Goal: Task Accomplishment & Management: Use online tool/utility

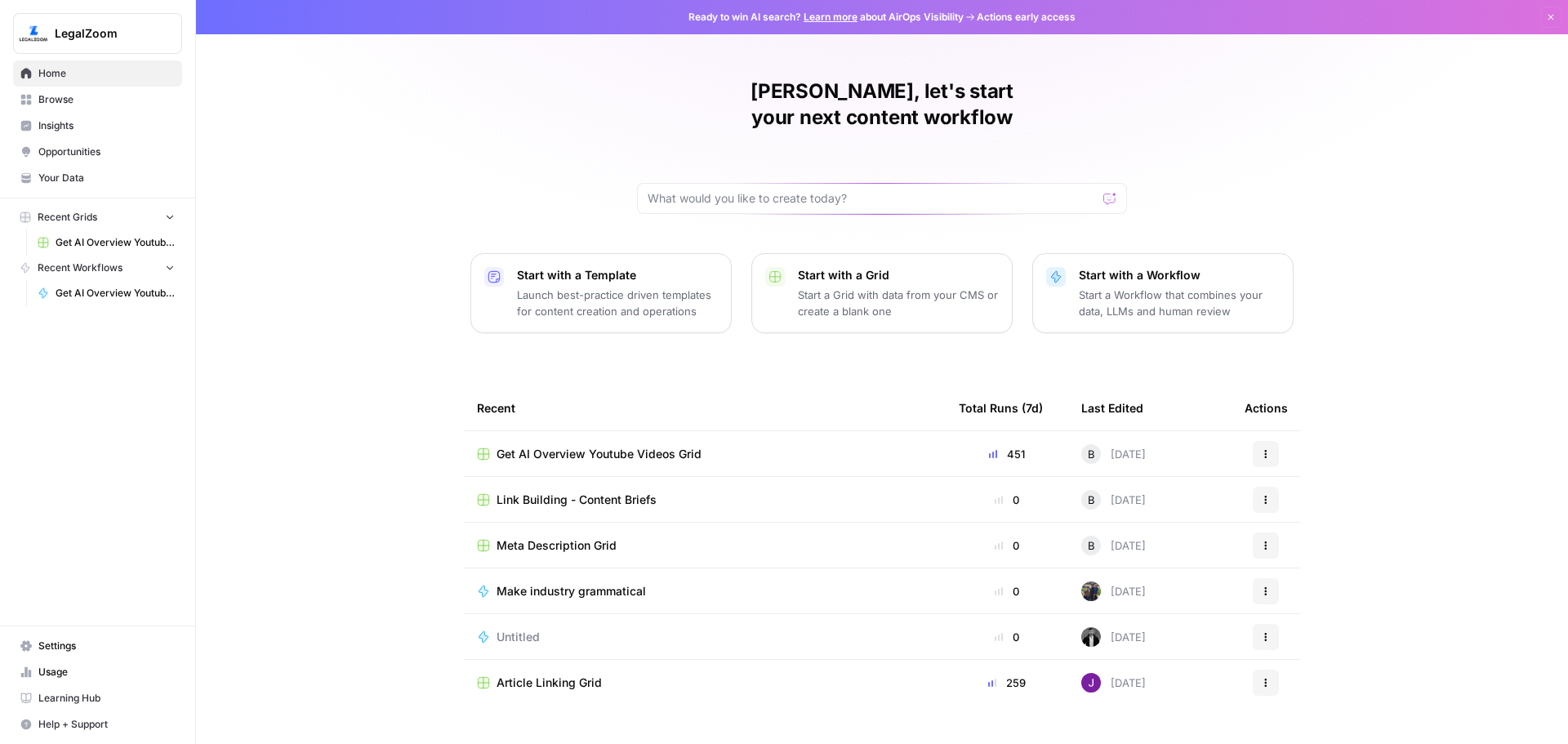
click at [790, 446] on div "Get AI Overview Youtube Videos Grid" at bounding box center [704, 454] width 456 height 16
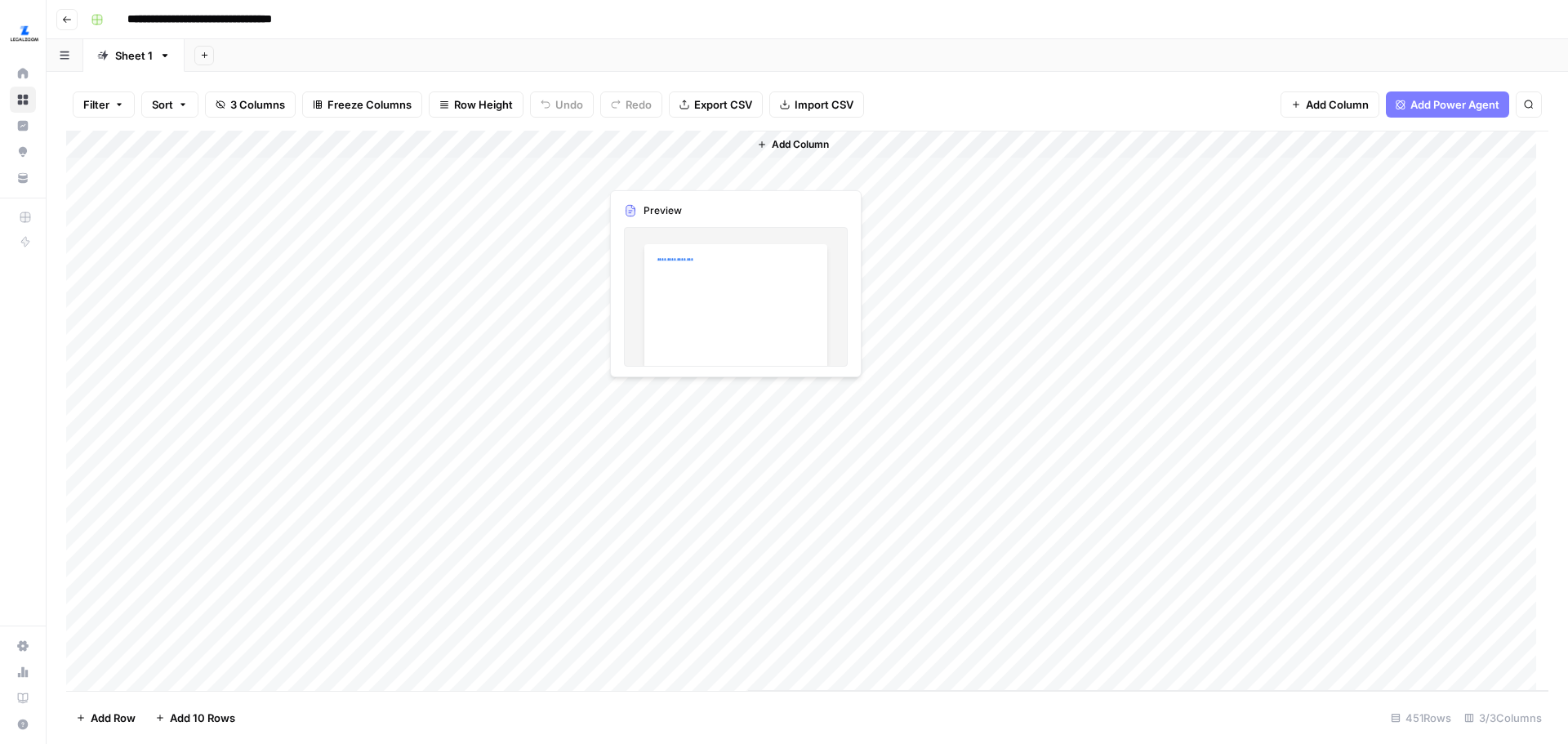
click at [640, 172] on div "Add Column" at bounding box center [807, 411] width 1482 height 560
drag, startPoint x: 646, startPoint y: 168, endPoint x: 692, endPoint y: 650, distance: 484.2
click at [692, 650] on div "Add Column" at bounding box center [807, 411] width 1482 height 560
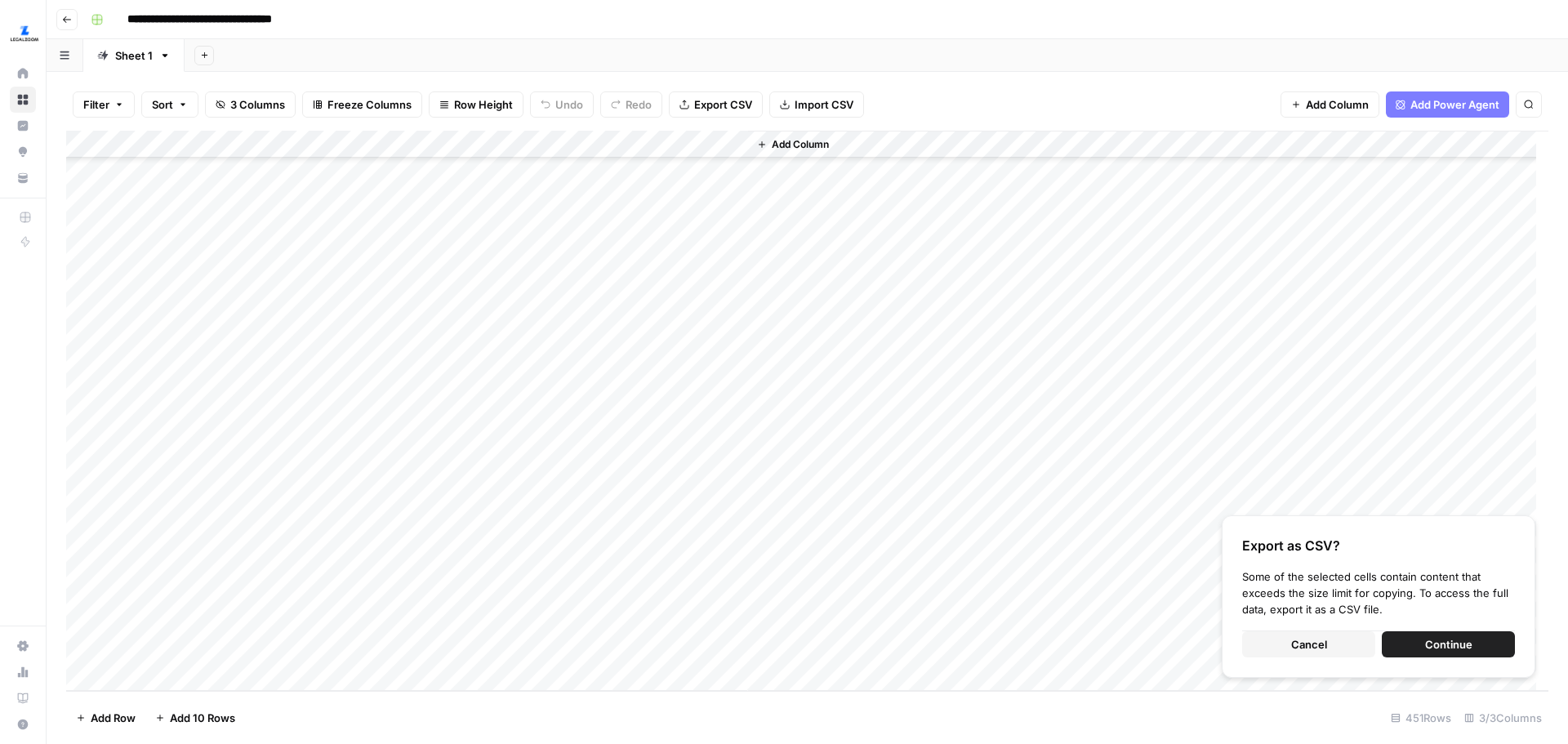
click at [682, 144] on div "Add Column" at bounding box center [807, 411] width 1482 height 560
click at [985, 282] on div "Add Column" at bounding box center [1149, 411] width 800 height 560
click at [696, 151] on div "Add Column" at bounding box center [807, 411] width 1482 height 560
click at [984, 308] on div "Add Column" at bounding box center [1149, 411] width 800 height 560
click at [642, 142] on div "Add Column" at bounding box center [807, 411] width 1482 height 560
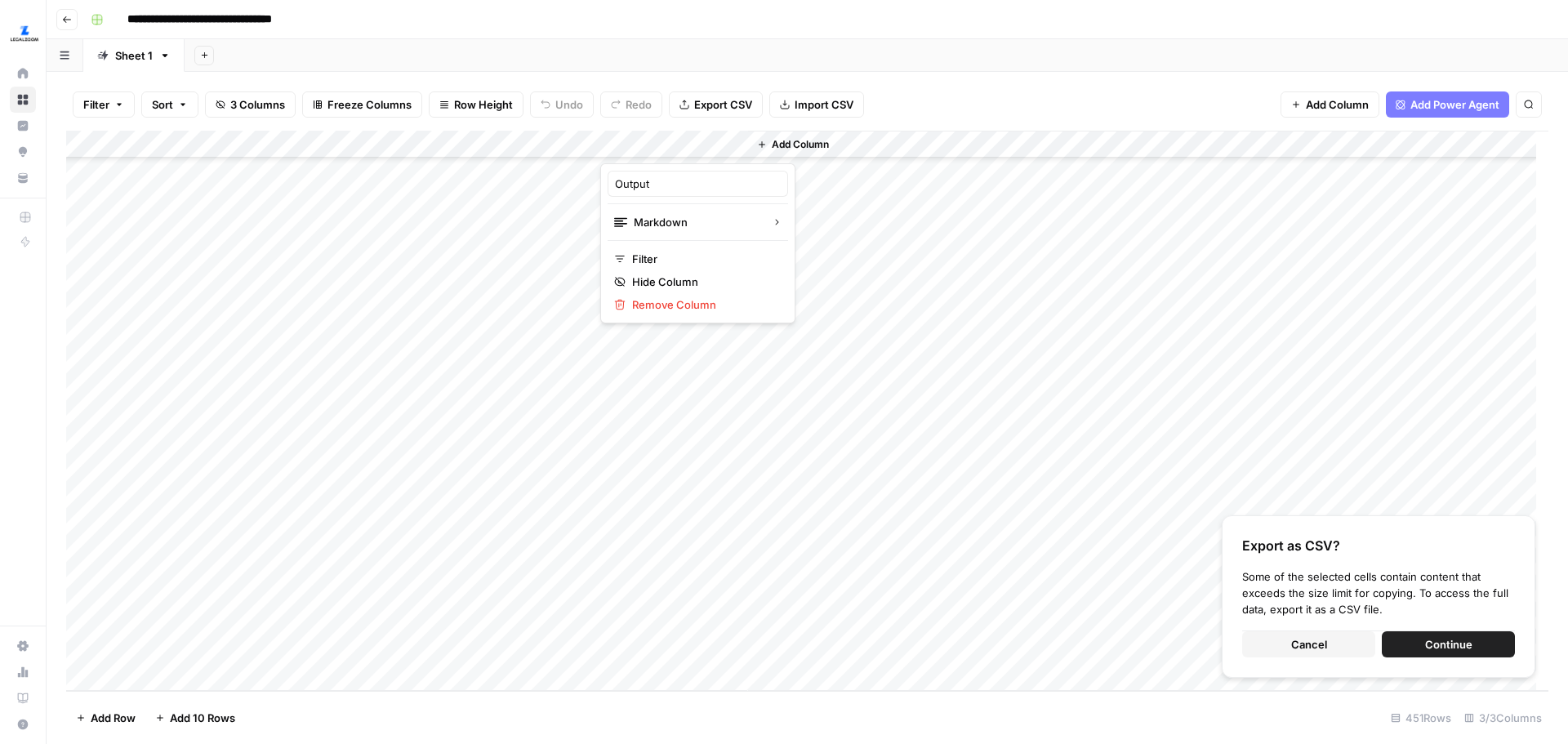
click at [669, 136] on div at bounding box center [674, 148] width 148 height 33
click at [856, 270] on div "Add Column" at bounding box center [1149, 411] width 800 height 560
drag, startPoint x: 653, startPoint y: 148, endPoint x: 913, endPoint y: 309, distance: 305.8
click at [998, 331] on div "Add Column" at bounding box center [1149, 411] width 800 height 560
drag, startPoint x: 681, startPoint y: 647, endPoint x: 717, endPoint y: 381, distance: 268.4
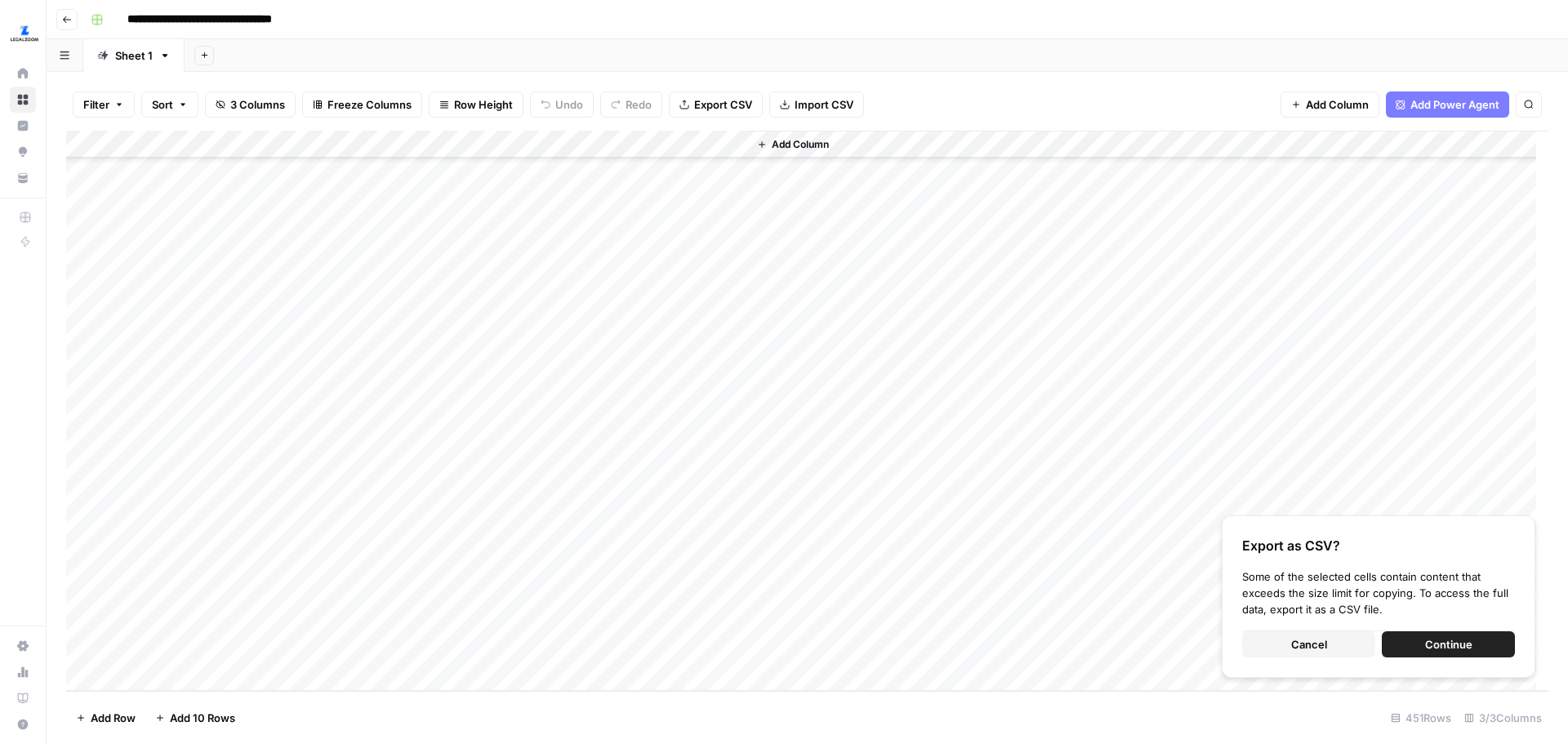
click at [717, 381] on div "Add Column" at bounding box center [807, 411] width 1482 height 560
click at [826, 379] on div "Add Column" at bounding box center [1149, 411] width 800 height 560
click at [694, 648] on div "Add Column" at bounding box center [807, 411] width 1482 height 560
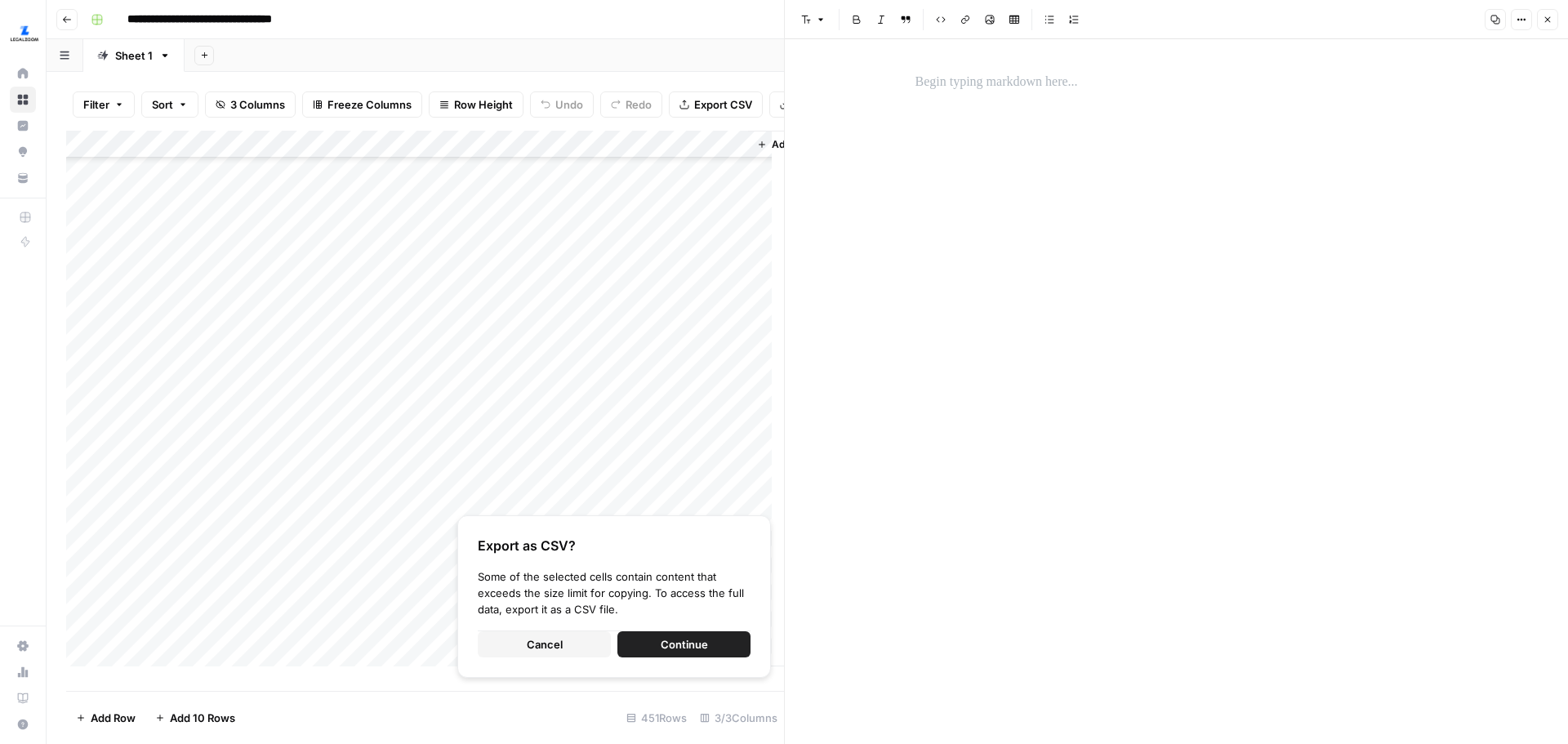
click at [516, 643] on button "Cancel" at bounding box center [544, 644] width 133 height 26
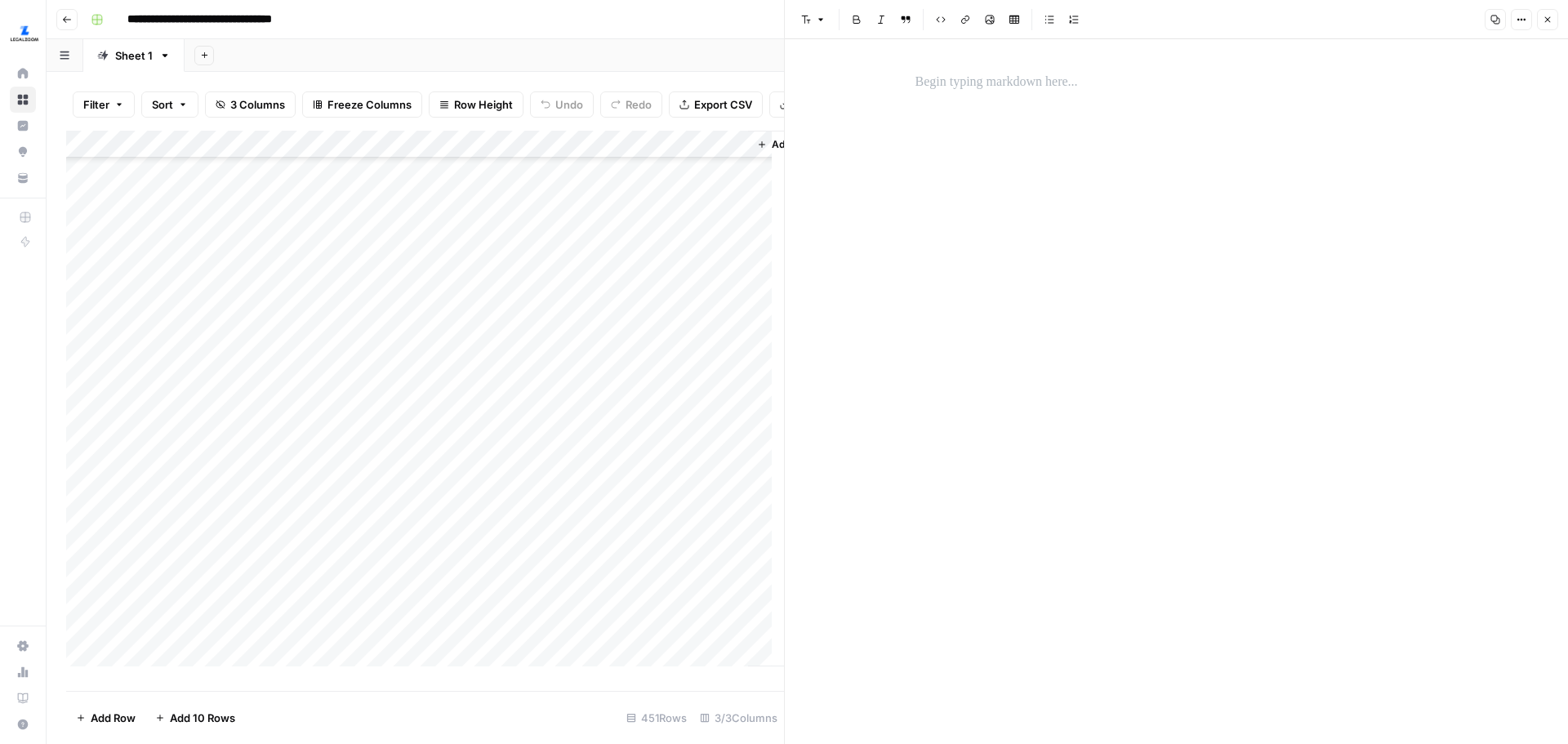
click at [1549, 21] on icon "button" at bounding box center [1548, 20] width 6 height 6
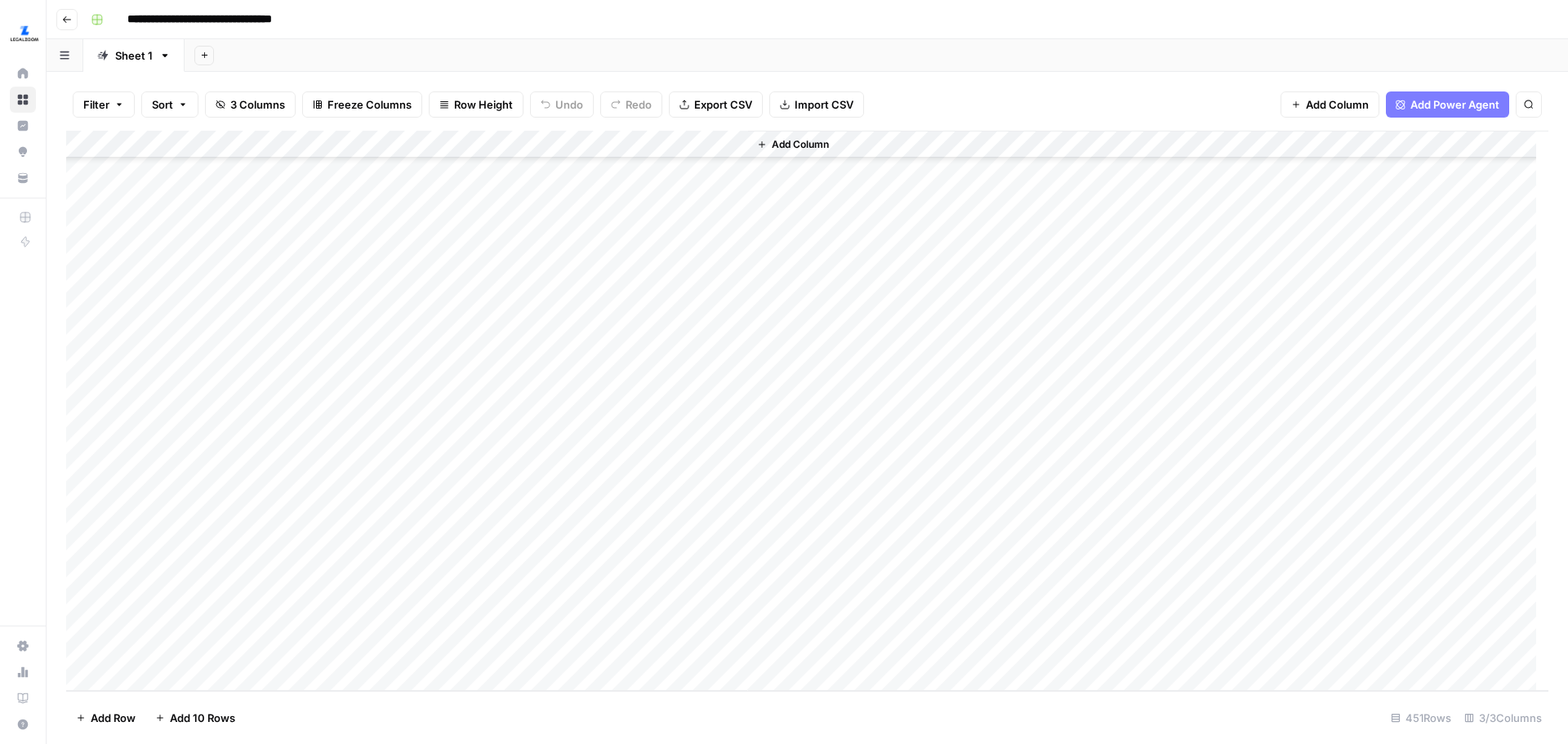
click at [728, 506] on div "Add Column" at bounding box center [807, 411] width 1482 height 560
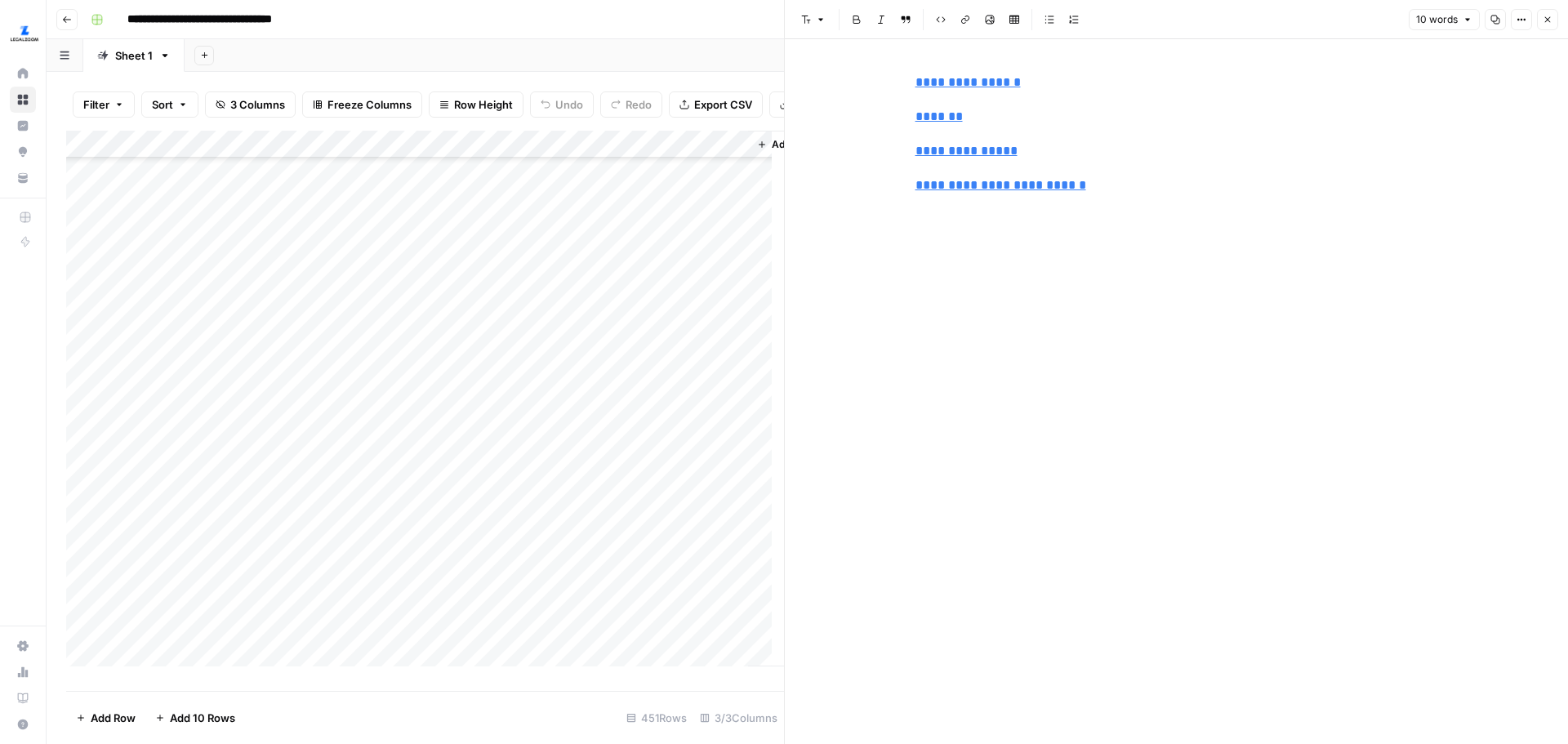
click at [1546, 22] on icon "button" at bounding box center [1547, 19] width 10 height 10
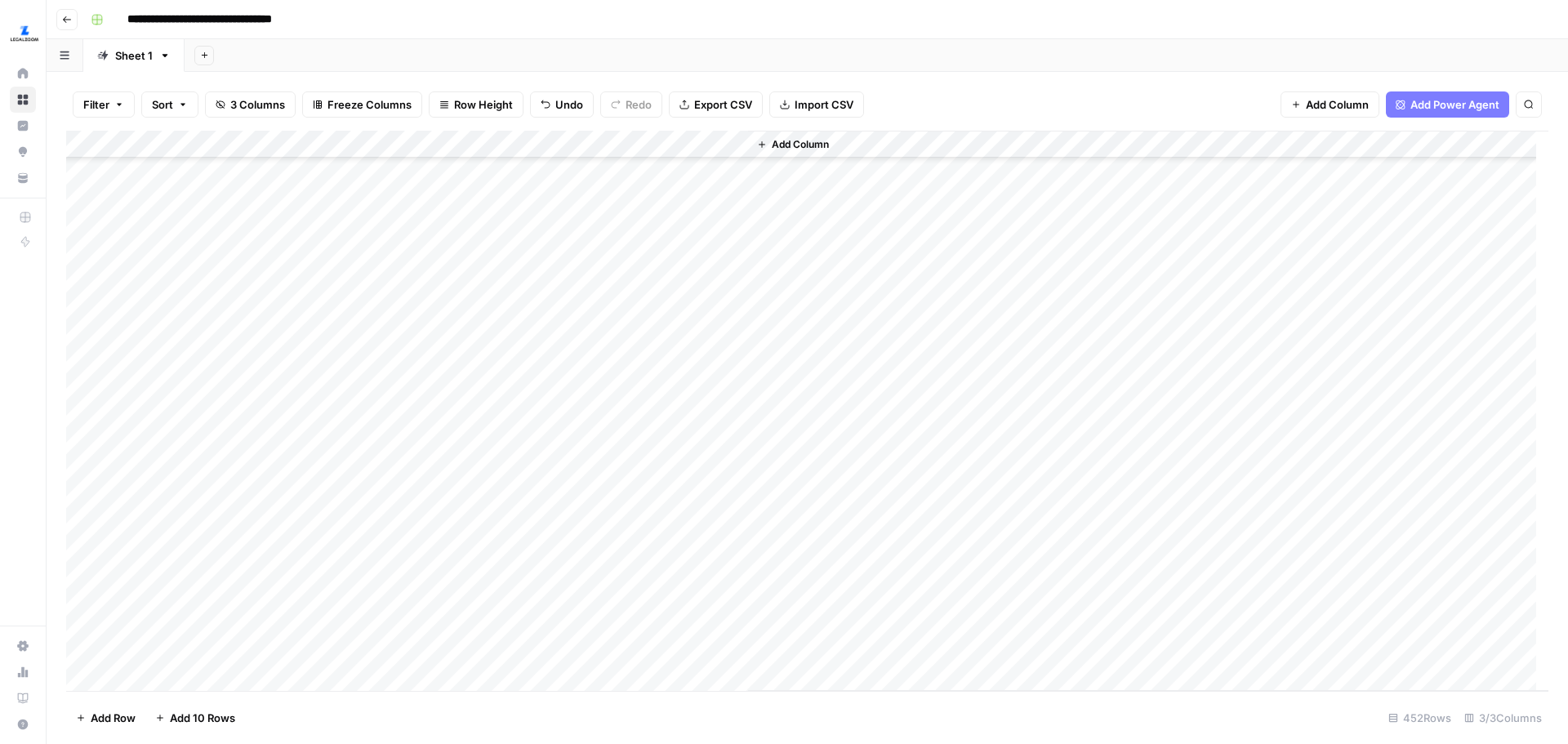
scroll to position [10731, 0]
drag, startPoint x: 669, startPoint y: 681, endPoint x: 662, endPoint y: 297, distance: 384.1
click at [660, 300] on div "Add Column" at bounding box center [807, 411] width 1482 height 560
click at [751, 113] on button "Export CSV" at bounding box center [715, 104] width 94 height 26
click at [969, 278] on div "Add Column" at bounding box center [1149, 411] width 800 height 560
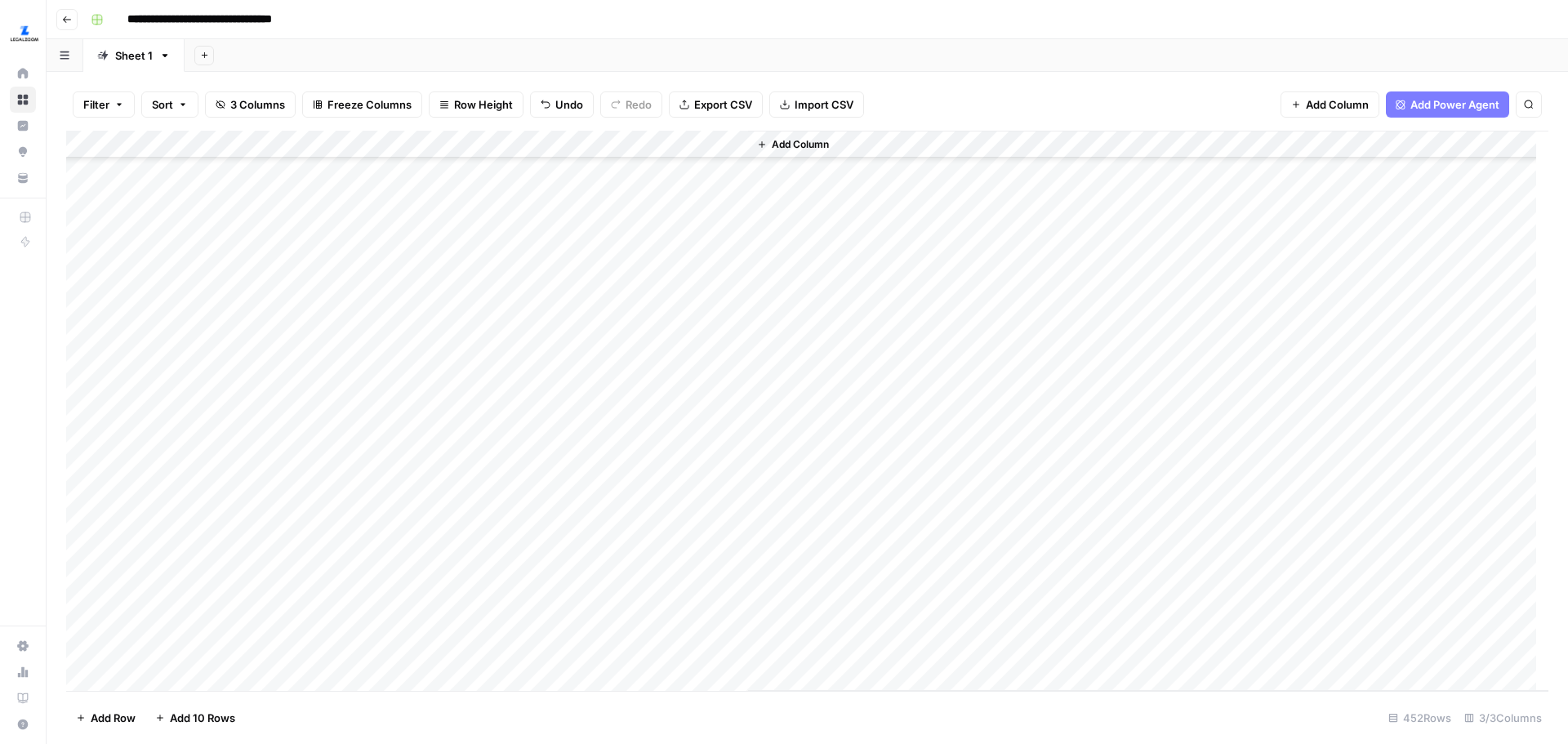
scroll to position [0, 0]
click at [636, 142] on div "Add Column" at bounding box center [807, 411] width 1482 height 560
click at [648, 142] on div at bounding box center [674, 148] width 148 height 33
click at [1027, 286] on div "Add Column" at bounding box center [1149, 411] width 800 height 560
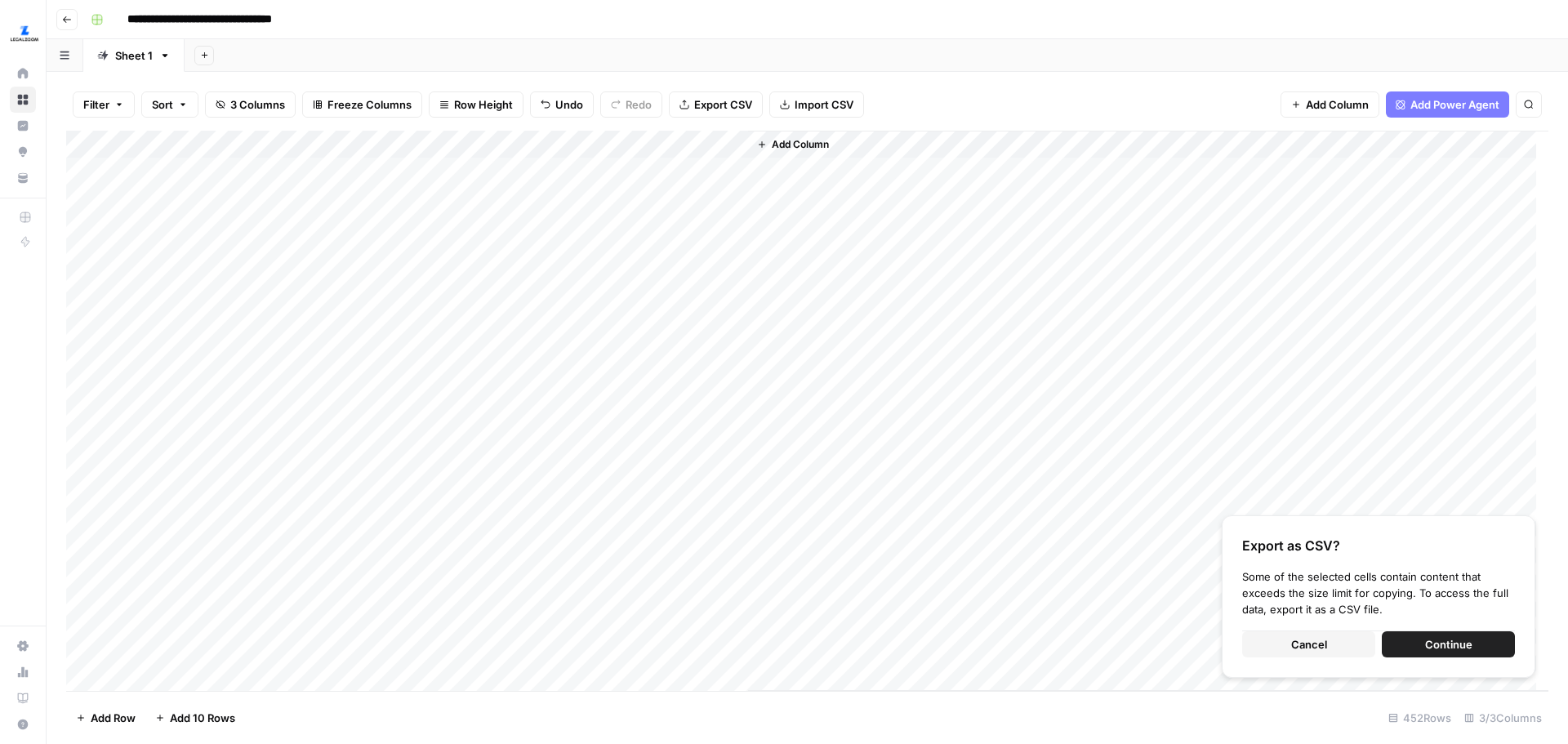
click at [902, 295] on div "Add Column" at bounding box center [1149, 411] width 800 height 560
click at [188, 198] on div "Add Column" at bounding box center [807, 411] width 1482 height 560
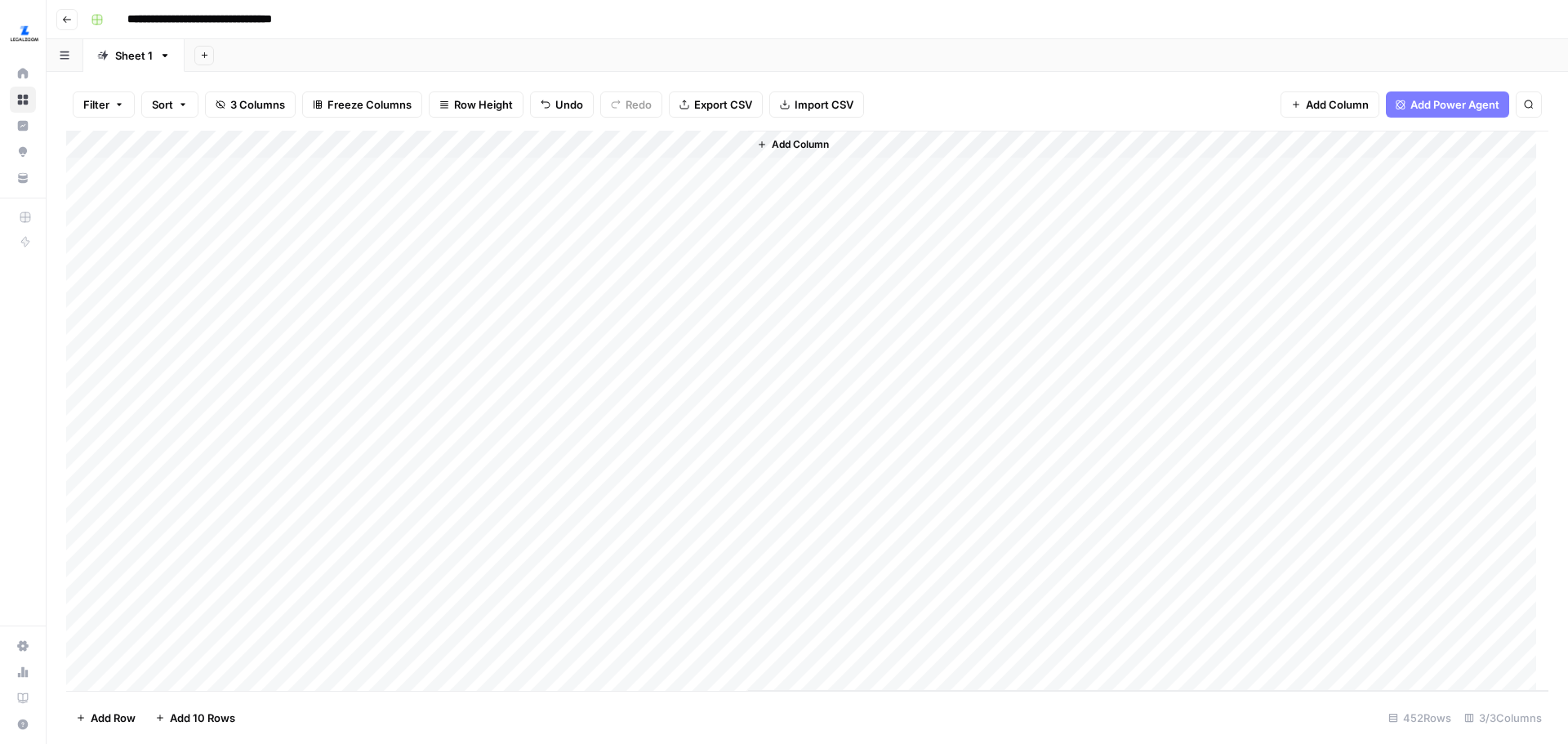
click at [1079, 314] on div "Add Column" at bounding box center [1149, 411] width 800 height 560
click at [675, 172] on div "Add Column" at bounding box center [807, 411] width 1482 height 560
click at [1120, 325] on div "Add Column" at bounding box center [1149, 411] width 800 height 560
drag, startPoint x: 627, startPoint y: 174, endPoint x: 656, endPoint y: 649, distance: 475.9
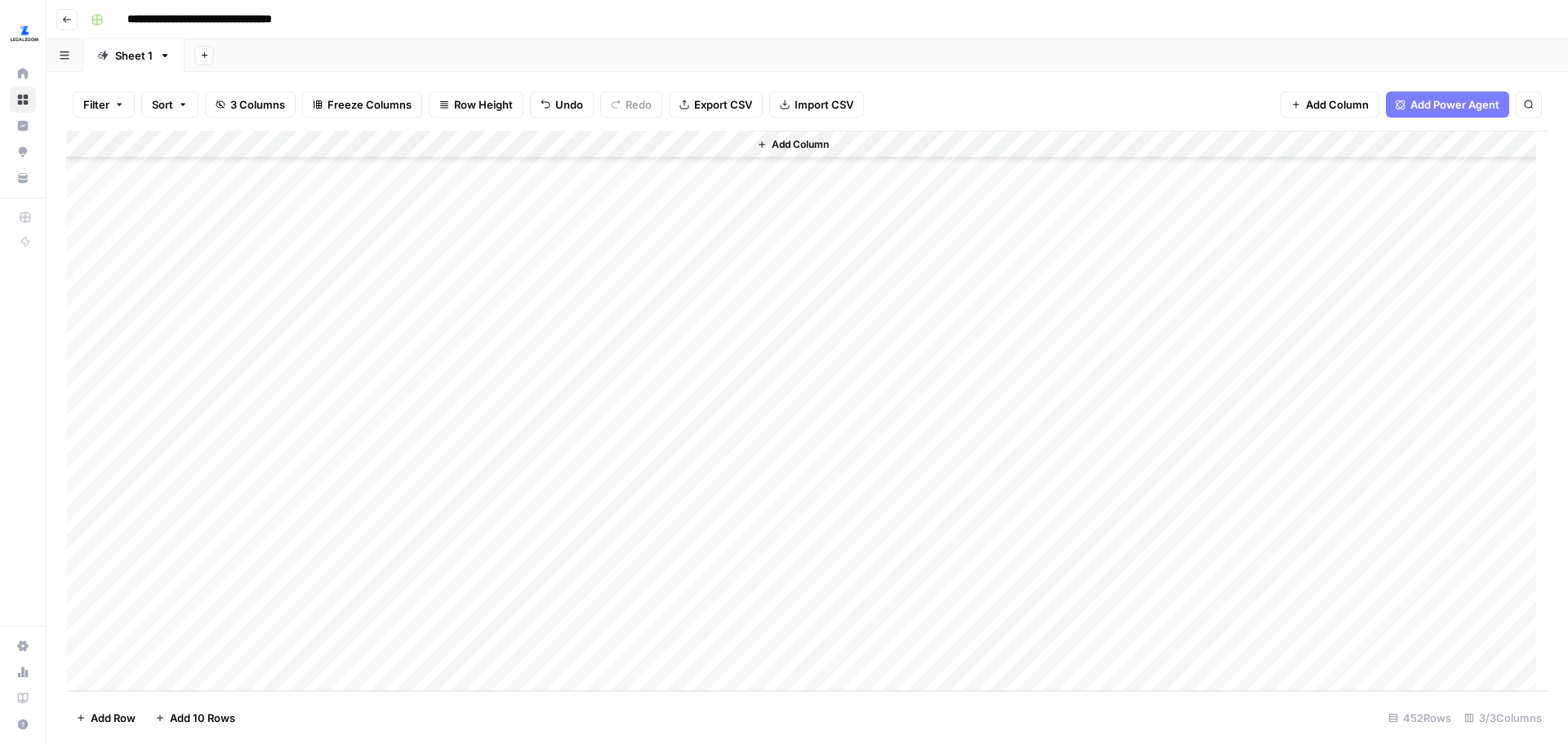
click at [656, 649] on div "Add Column" at bounding box center [807, 411] width 1482 height 560
click at [927, 76] on div "Filter Sort 3 Columns Freeze Columns Row Height Undo Redo Export CSV Import CSV…" at bounding box center [807, 408] width 1522 height 672
click at [736, 141] on div "Add Column" at bounding box center [807, 411] width 1482 height 560
click at [721, 141] on div at bounding box center [674, 148] width 148 height 33
click at [669, 186] on input "Output" at bounding box center [697, 183] width 166 height 16
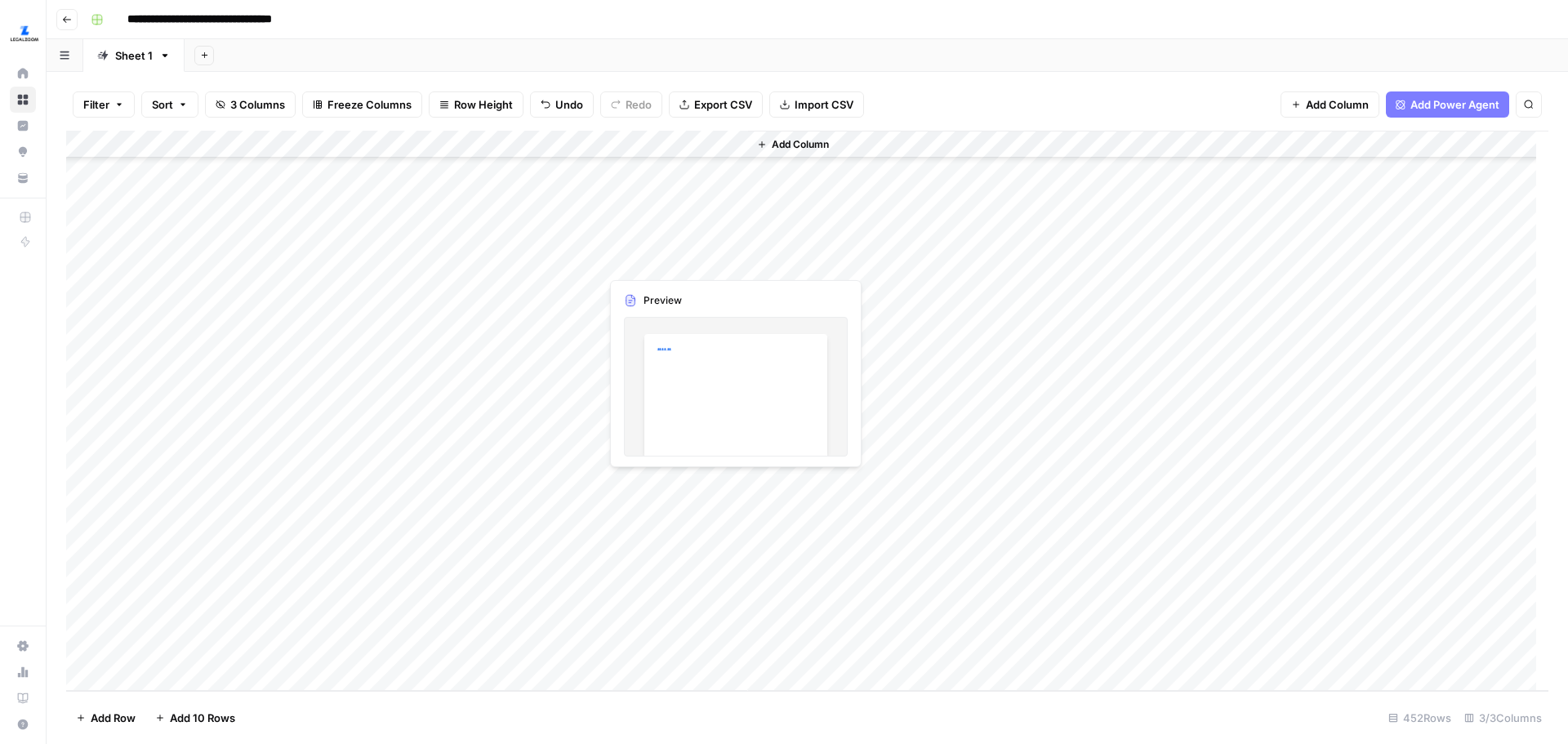
click at [694, 253] on div "Add Column" at bounding box center [807, 411] width 1482 height 560
drag, startPoint x: 671, startPoint y: 263, endPoint x: 669, endPoint y: 650, distance: 387.0
click at [669, 650] on div "Add Column" at bounding box center [807, 411] width 1482 height 560
